Goal: Complete application form

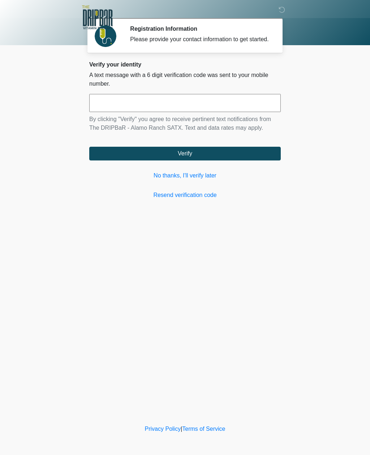
click at [188, 110] on input "text" at bounding box center [184, 103] width 191 height 18
type input "******"
click at [204, 156] on button "Verify" at bounding box center [184, 154] width 191 height 14
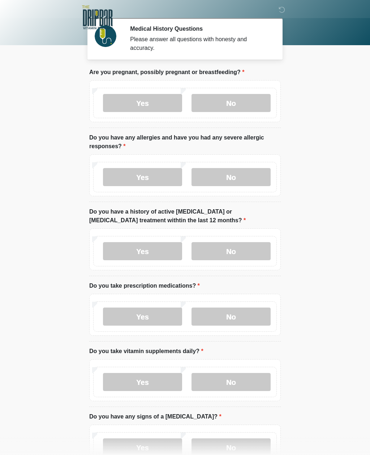
click at [256, 106] on label "No" at bounding box center [230, 103] width 79 height 18
click at [243, 185] on label "No" at bounding box center [230, 177] width 79 height 18
click at [248, 256] on label "No" at bounding box center [230, 251] width 79 height 18
click at [250, 337] on li "Do you take prescription medications? Do you take prescription medications? Yes…" at bounding box center [184, 311] width 191 height 60
click at [256, 315] on label "No" at bounding box center [230, 316] width 79 height 18
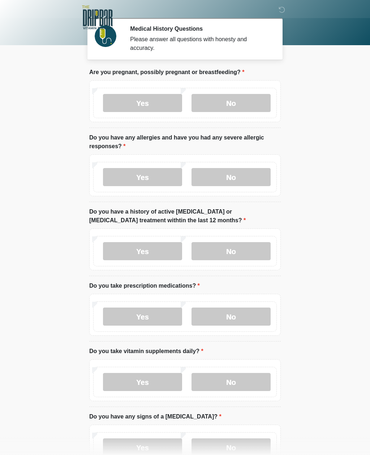
click at [245, 379] on label "No" at bounding box center [230, 382] width 79 height 18
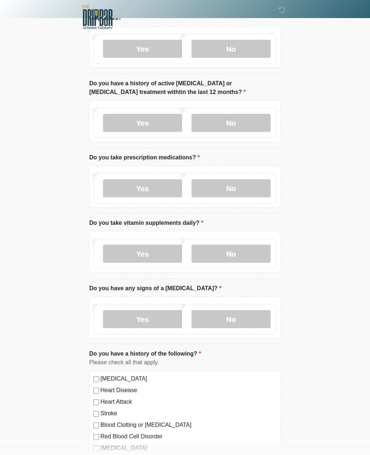
scroll to position [128, 0]
click at [252, 314] on label "No" at bounding box center [230, 319] width 79 height 18
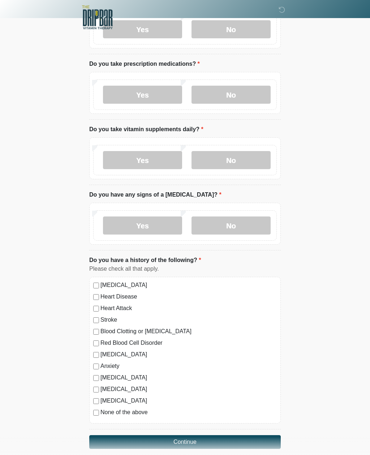
scroll to position [230, 0]
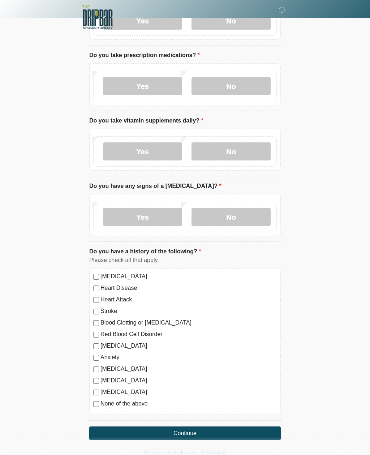
click at [101, 399] on label "None of the above" at bounding box center [188, 403] width 176 height 9
click at [202, 435] on button "Continue" at bounding box center [184, 433] width 191 height 14
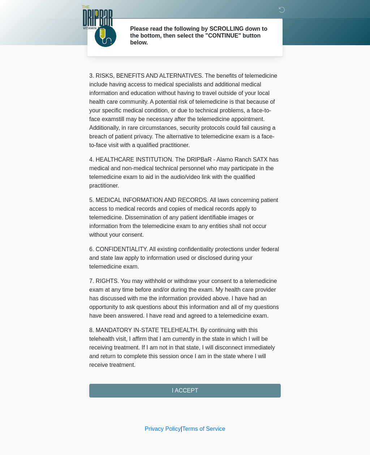
scroll to position [117, 0]
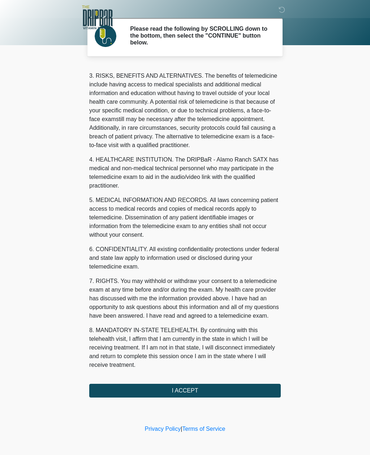
click at [186, 390] on button "I ACCEPT" at bounding box center [184, 391] width 191 height 14
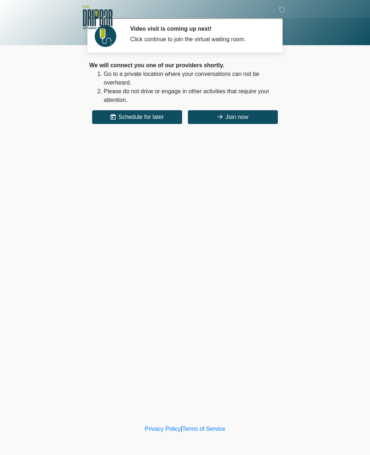
click at [243, 120] on button "Join now" at bounding box center [233, 117] width 90 height 14
